Goal: Information Seeking & Learning: Find specific fact

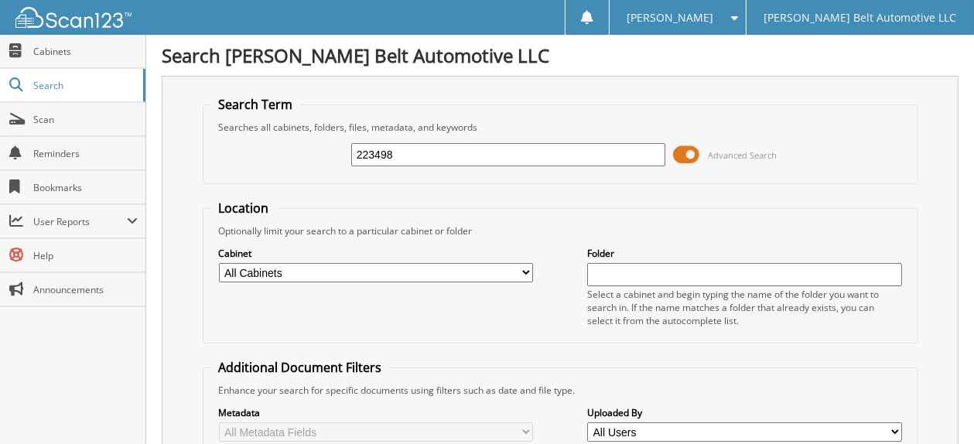
type input "223498"
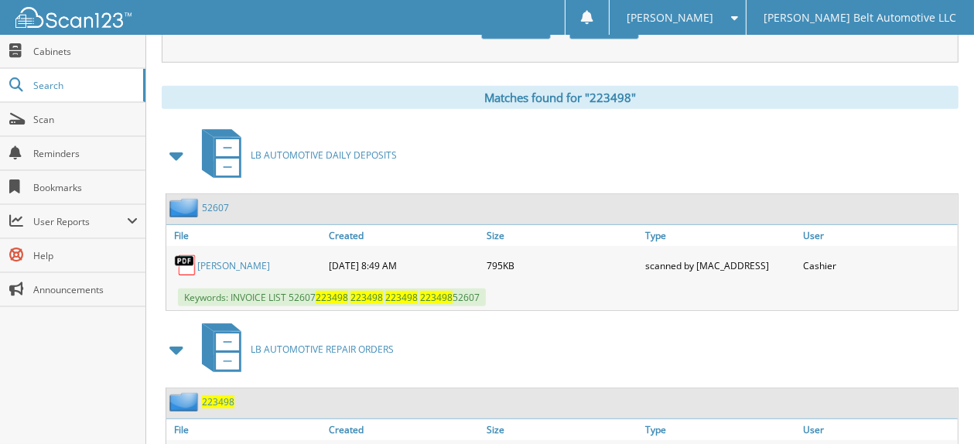
scroll to position [697, 0]
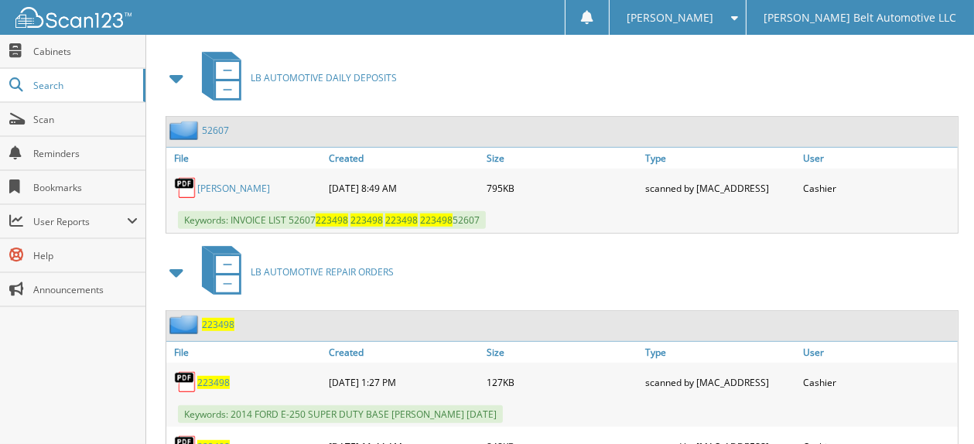
click at [234, 182] on link "[PERSON_NAME]" at bounding box center [233, 188] width 73 height 13
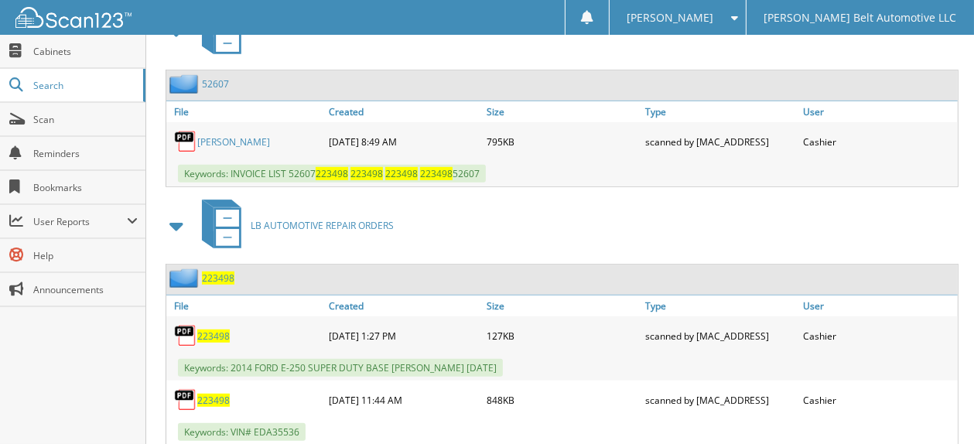
scroll to position [768, 0]
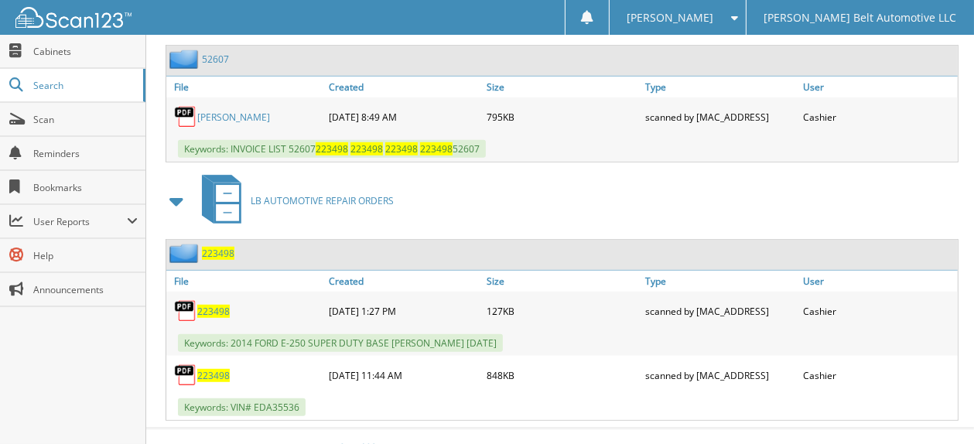
click at [213, 305] on span "223498" at bounding box center [213, 311] width 33 height 13
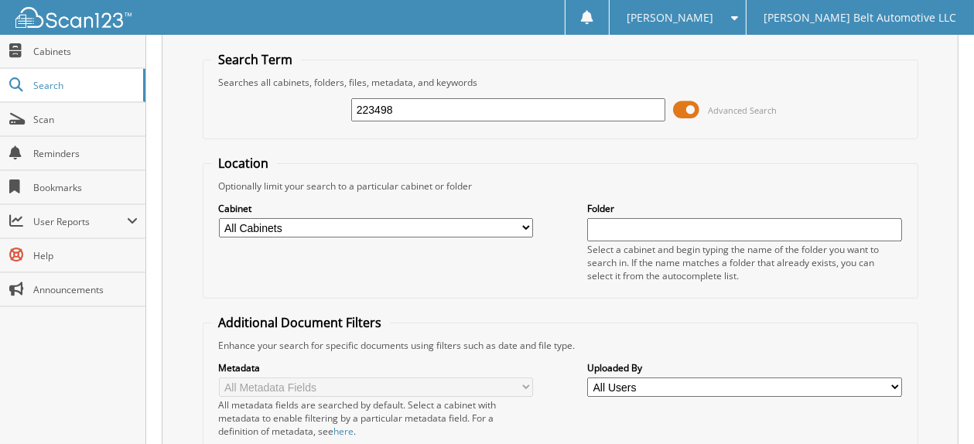
scroll to position [0, 0]
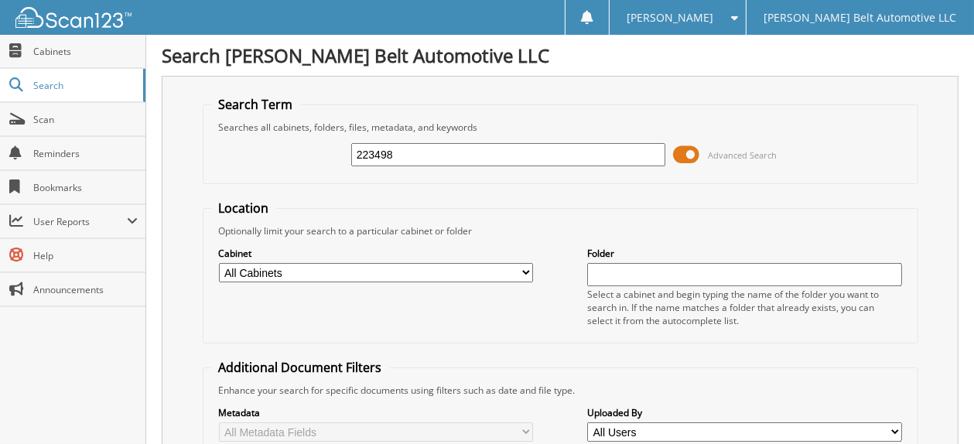
drag, startPoint x: 395, startPoint y: 160, endPoint x: 170, endPoint y: 134, distance: 226.0
click at [170, 134] on div "Search Term Searches all cabinets, folders, files, metadata, and keywords 22349…" at bounding box center [560, 379] width 797 height 606
type input "103131"
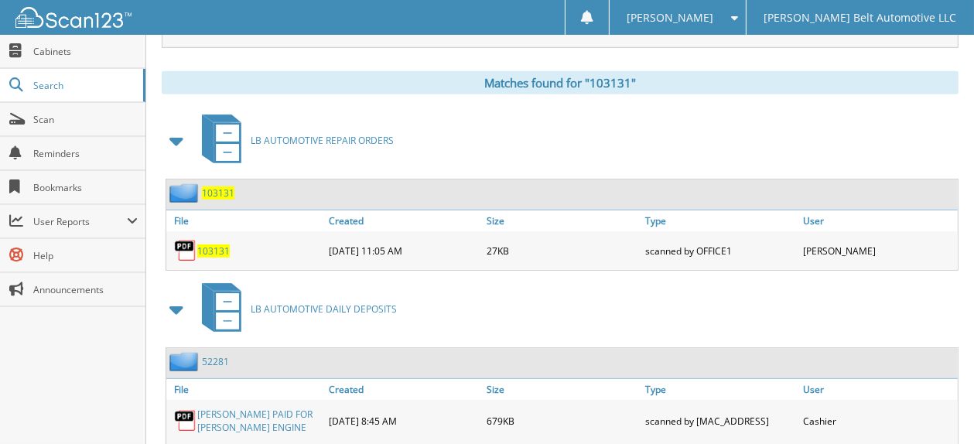
scroll to position [681, 0]
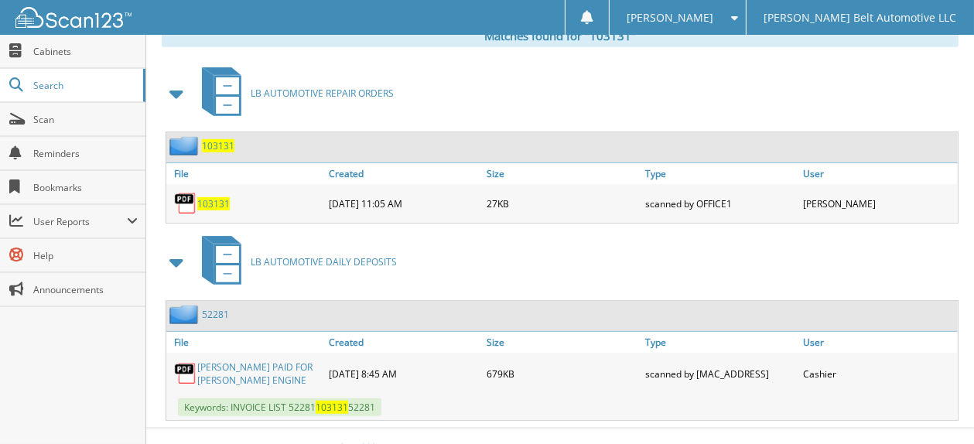
click at [244, 361] on link "O'REILLY'S PAID FOR ROY WOOD ENGINE" at bounding box center [259, 374] width 124 height 26
